Goal: Task Accomplishment & Management: Use online tool/utility

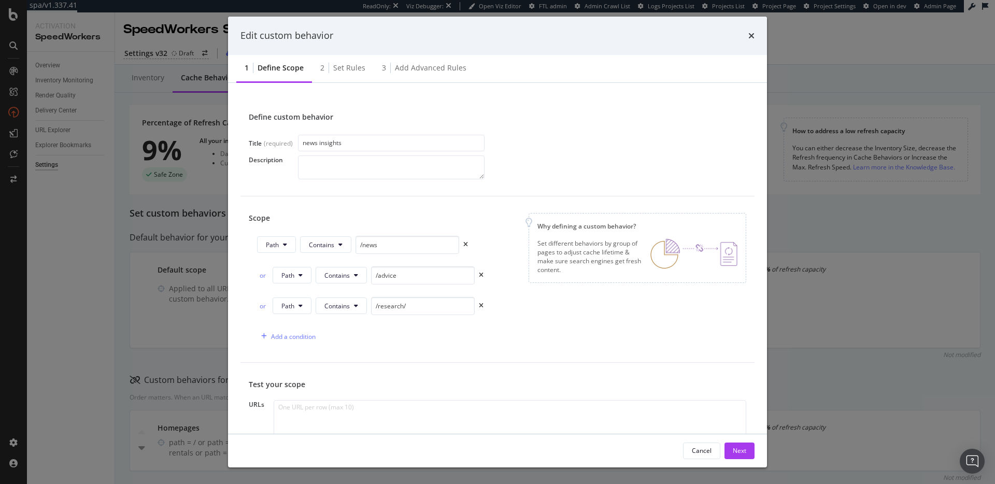
scroll to position [506, 0]
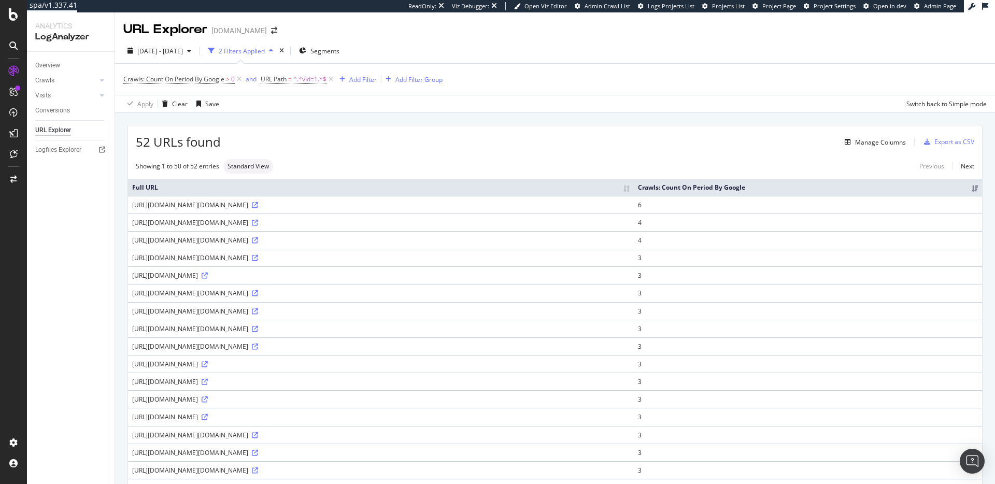
click at [519, 135] on div "52 URLs found Manage Columns Export as CSV" at bounding box center [555, 137] width 854 height 25
click at [438, 133] on div "52 URLs found Manage Columns Export as CSV" at bounding box center [555, 137] width 854 height 25
click at [354, 150] on div "52 URLs found Manage Columns Export as CSV" at bounding box center [555, 137] width 854 height 25
